Goal: Check status: Check status

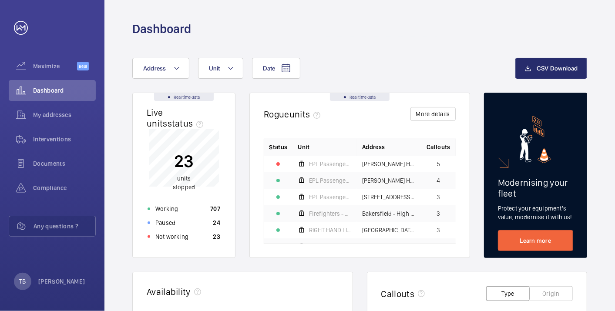
click at [188, 233] on div "Not working 23" at bounding box center [183, 237] width 83 height 14
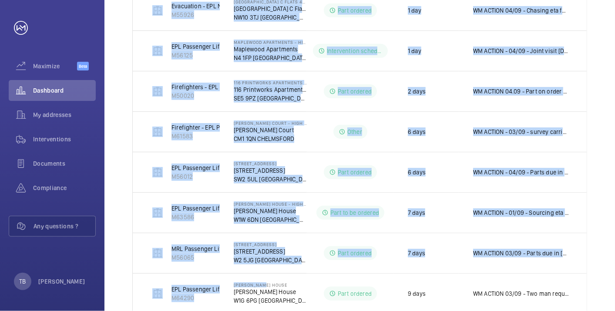
scroll to position [338, 0]
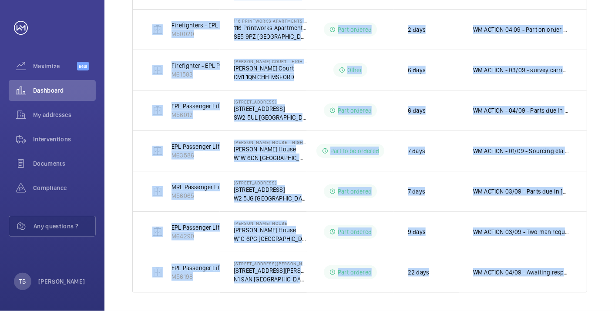
drag, startPoint x: 145, startPoint y: 165, endPoint x: 609, endPoint y: 278, distance: 477.1
click at [609, 278] on div "Shutdown Breakdown Address Unit 1 – 11 of 11 Units Address Status Stopped since…" at bounding box center [360, 36] width 511 height 556
copy table "Units Address Status Stopped since Additional information Fire Fighting - EPL P…"
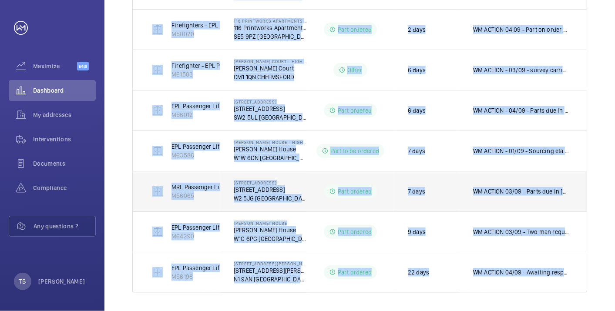
scroll to position [0, 0]
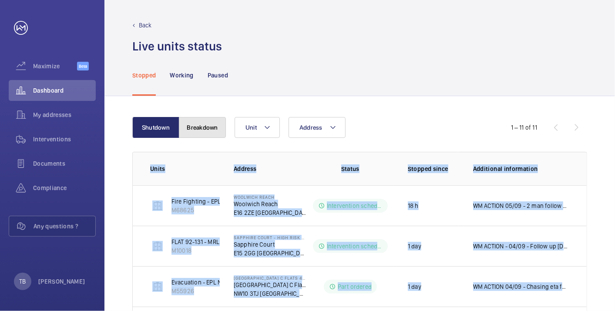
click at [194, 119] on button "Breakdown" at bounding box center [202, 127] width 47 height 21
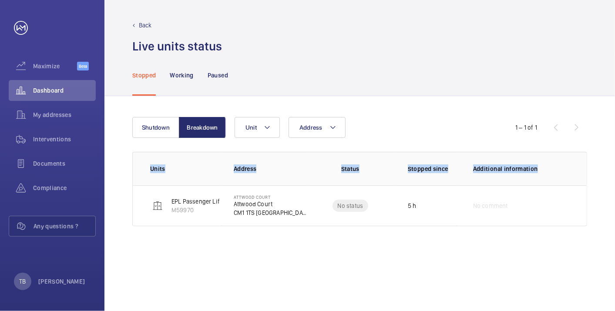
click at [146, 250] on div "Shutdown Breakdown Address Unit 1 – 1 of 1 Units Address Status Stopped since A…" at bounding box center [360, 203] width 511 height 215
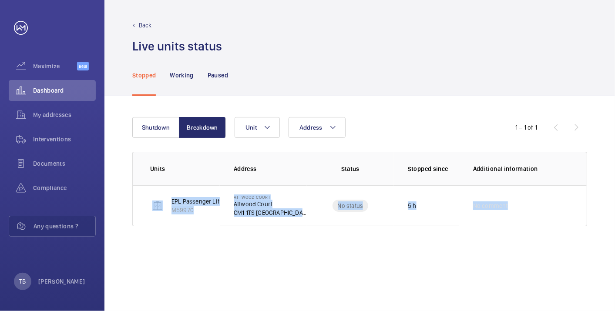
drag, startPoint x: 150, startPoint y: 197, endPoint x: 602, endPoint y: 214, distance: 452.0
click at [602, 214] on div "Shutdown Breakdown Address Unit 1 – 1 of 1 Units Address Status Stopped since A…" at bounding box center [360, 203] width 511 height 215
copy tr "EPL Passenger Lift 1 M59970 Attwood Court Attwood Court CM1 1TS LONDON No statu…"
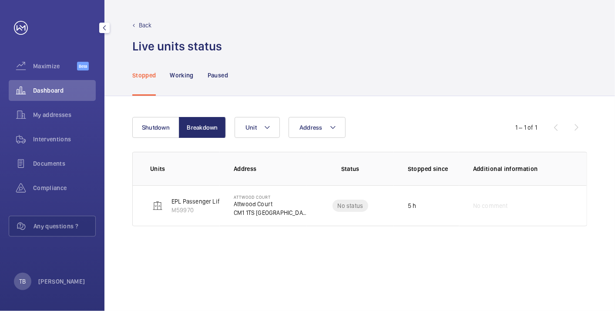
click at [64, 93] on span "Dashboard" at bounding box center [64, 90] width 63 height 9
